Goal: Find specific page/section: Find specific page/section

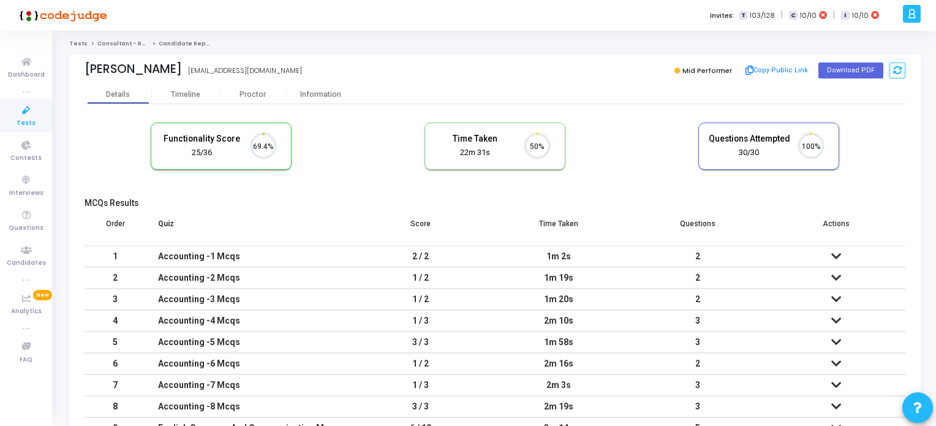
scroll to position [25, 31]
click at [24, 115] on icon at bounding box center [26, 110] width 26 height 15
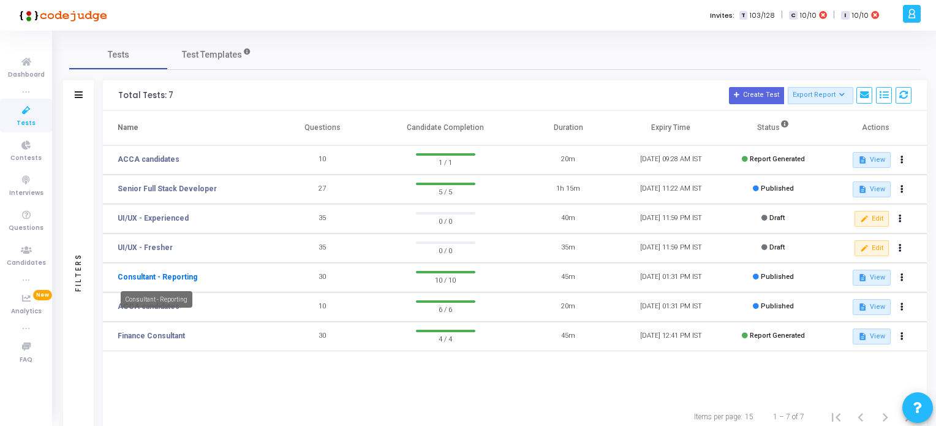
click at [157, 277] on link "Consultant - Reporting" at bounding box center [158, 276] width 80 height 11
